Goal: Information Seeking & Learning: Learn about a topic

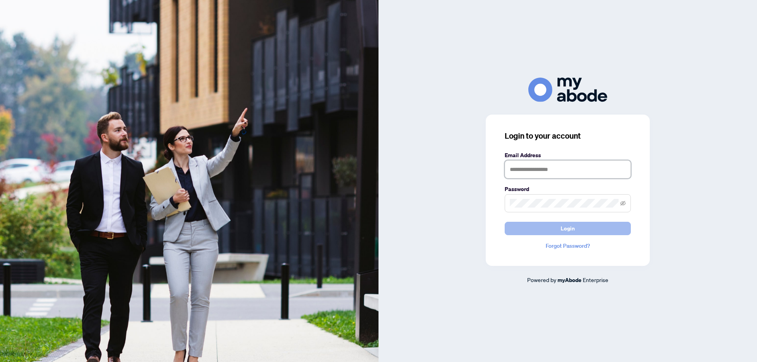
type input "**********"
click at [550, 233] on button "Login" at bounding box center [568, 228] width 126 height 13
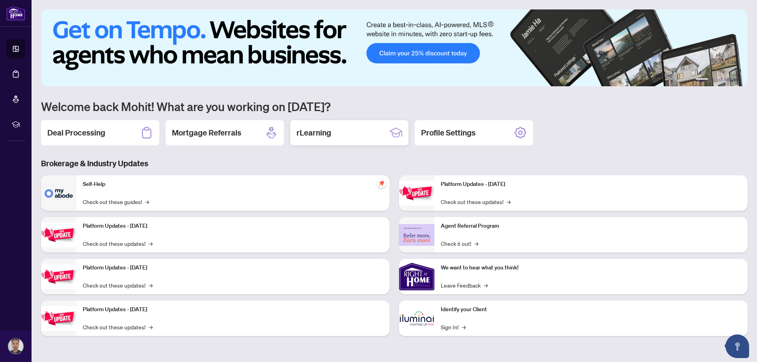
click at [337, 138] on div "rLearning" at bounding box center [349, 132] width 118 height 25
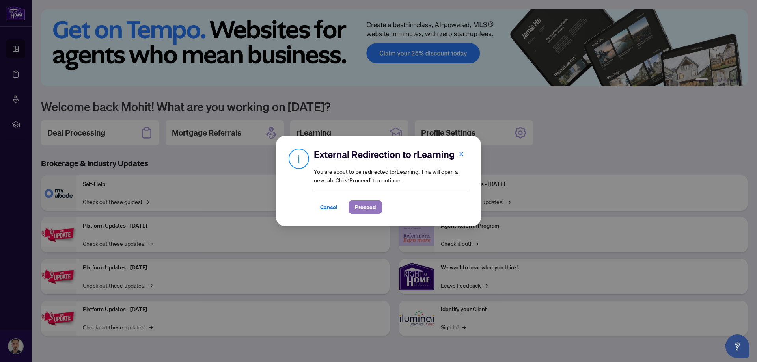
click at [356, 203] on span "Proceed" at bounding box center [365, 207] width 21 height 13
